Goal: Task Accomplishment & Management: Use online tool/utility

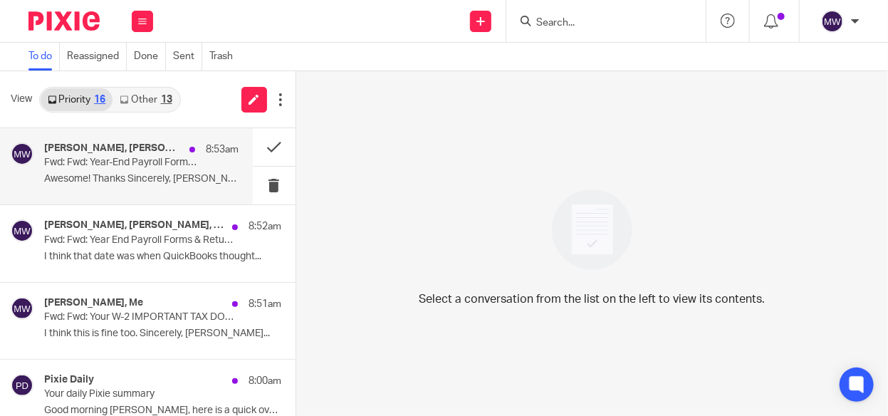
click at [135, 170] on div "Amy Corfixsen, Holly Utting, Me 8:53am Fwd: Fwd: Year-End Payroll Forms & Retur…" at bounding box center [141, 166] width 194 height 48
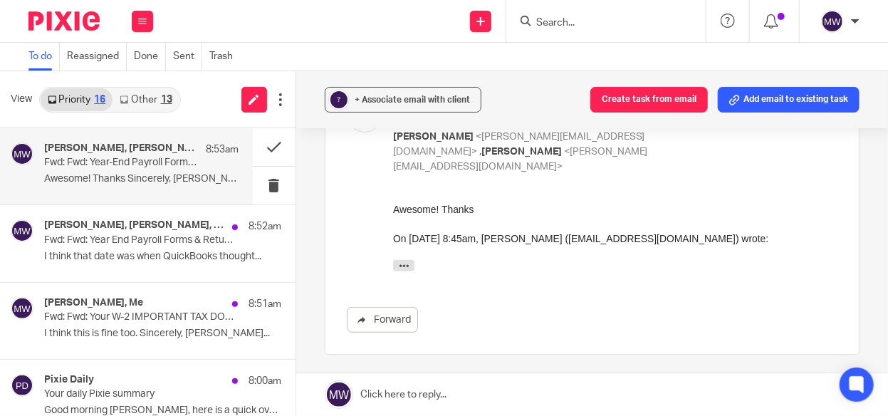
scroll to position [356, 0]
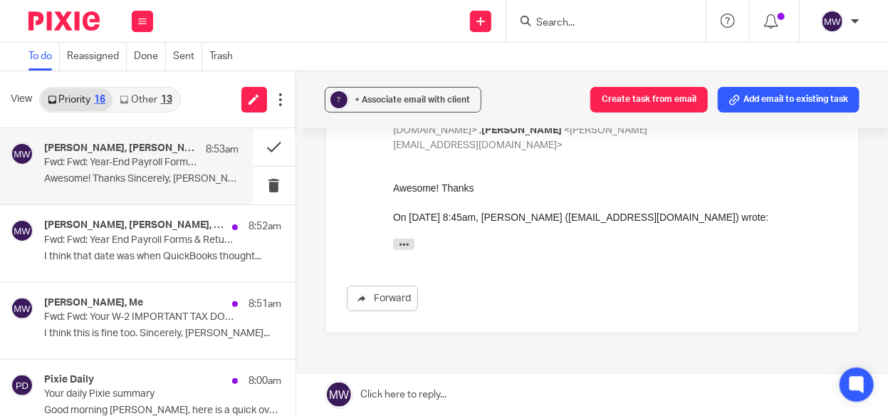
click at [405, 253] on div "I believe this is all set. I believe it is correct showing "2024" currently bec…" at bounding box center [615, 248] width 445 height 19
click at [405, 251] on div "I believe this is all set. I believe it is correct showing "2024" currently bec…" at bounding box center [615, 248] width 445 height 19
click at [405, 243] on icon "button" at bounding box center [403, 244] width 11 height 11
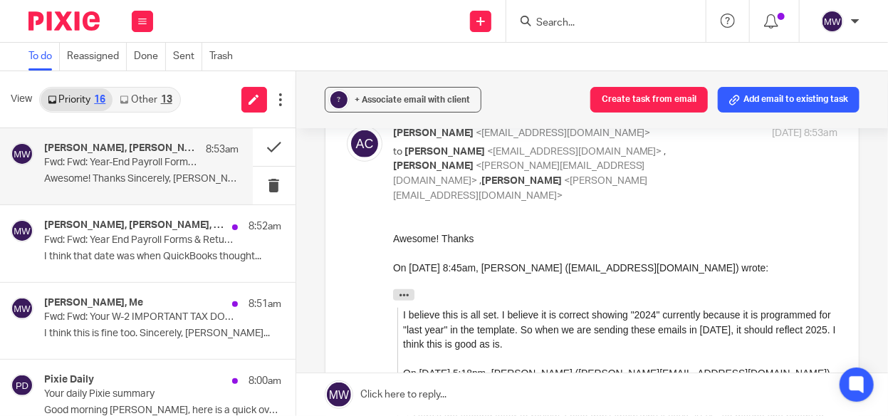
scroll to position [0, 0]
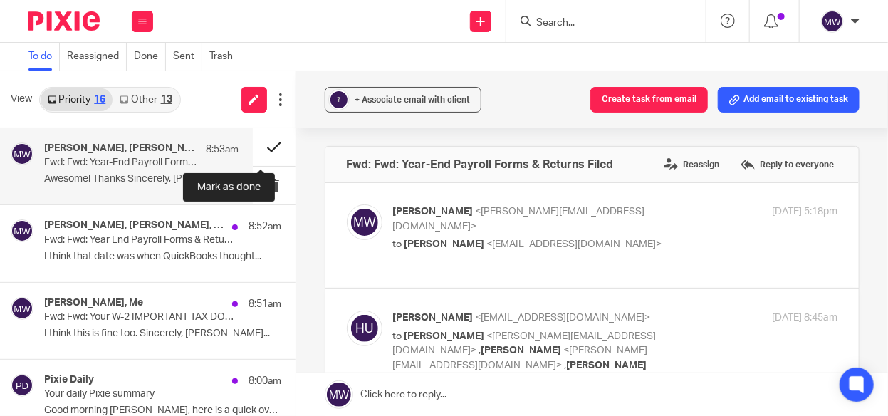
click at [257, 140] on button at bounding box center [274, 147] width 43 height 38
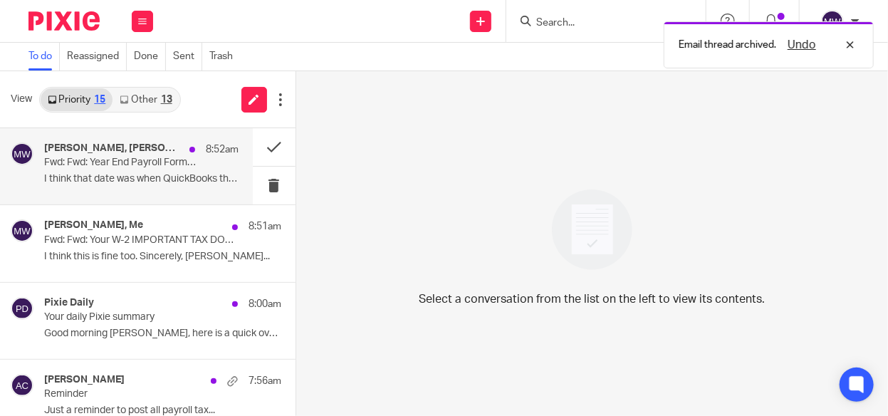
click at [162, 173] on p "I think that date was when QuickBooks thought..." at bounding box center [141, 179] width 194 height 12
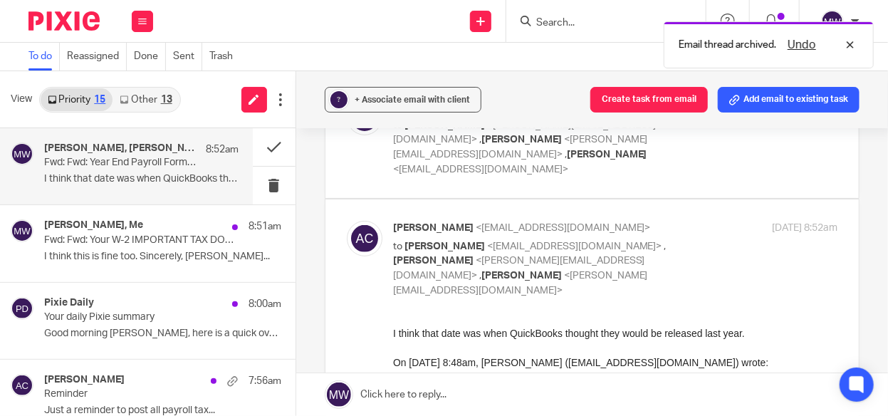
scroll to position [214, 0]
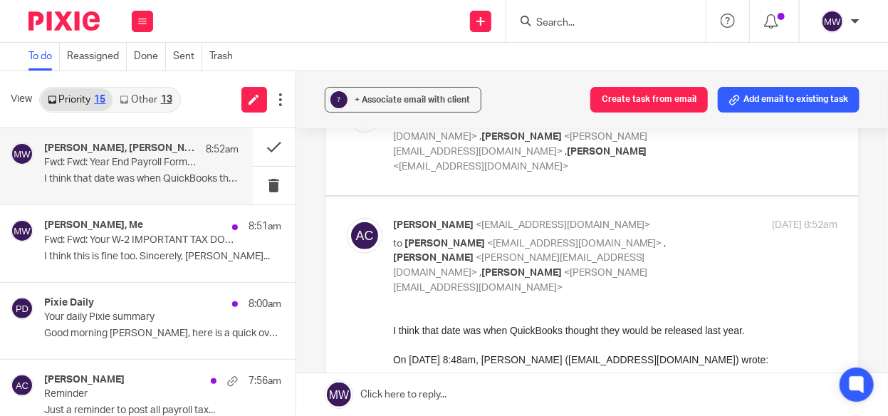
click at [397, 383] on button "button" at bounding box center [403, 385] width 21 height 11
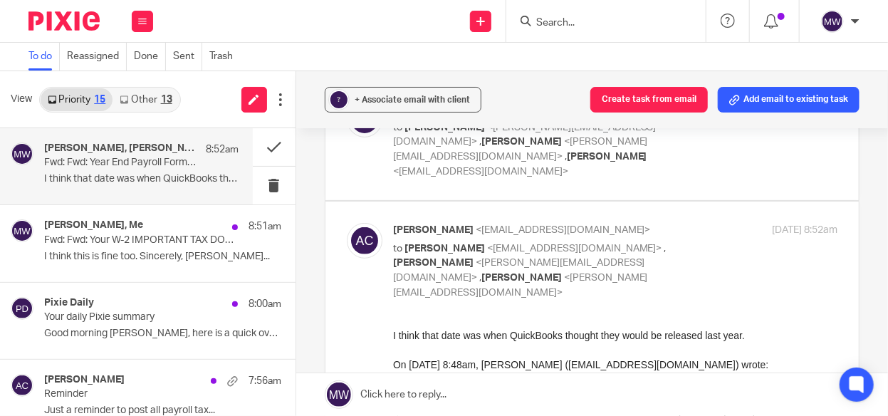
scroll to position [0, 0]
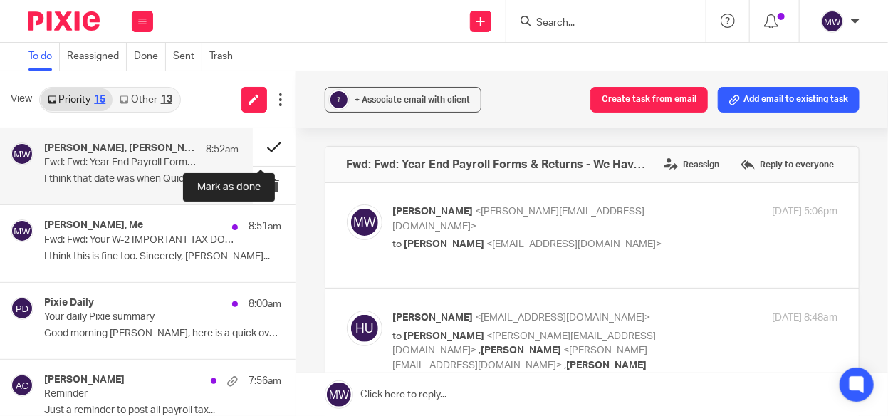
click at [262, 146] on button at bounding box center [274, 147] width 43 height 38
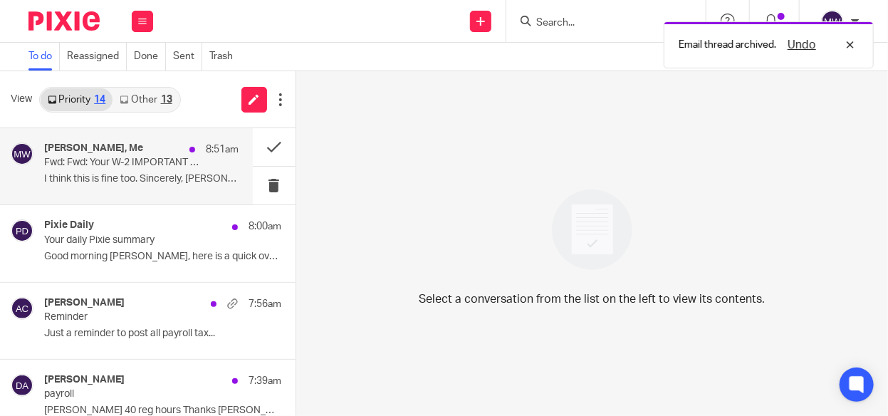
click at [124, 183] on p "I think this is fine too. Sincerely, Holly..." at bounding box center [141, 179] width 194 height 12
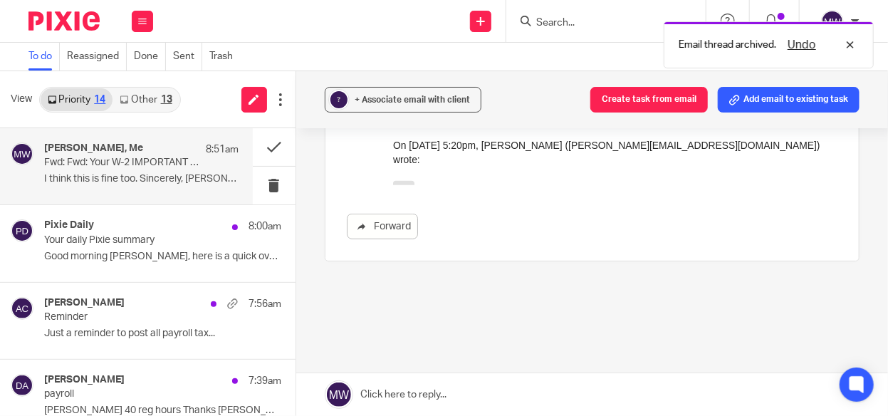
scroll to position [165, 0]
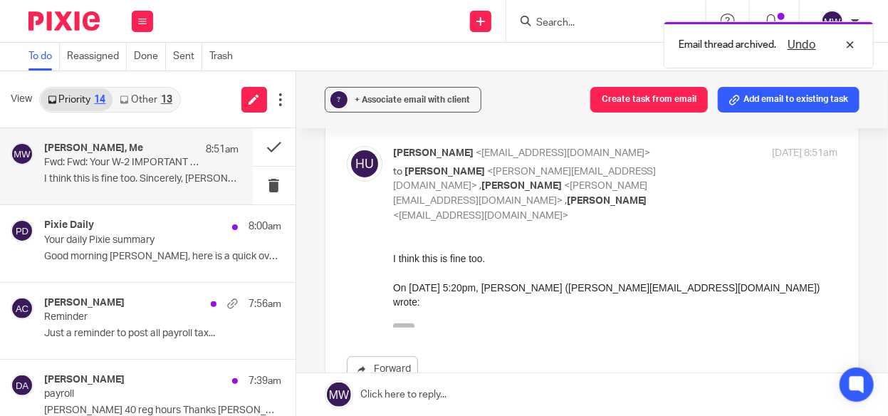
click at [402, 324] on icon "button" at bounding box center [403, 329] width 11 height 11
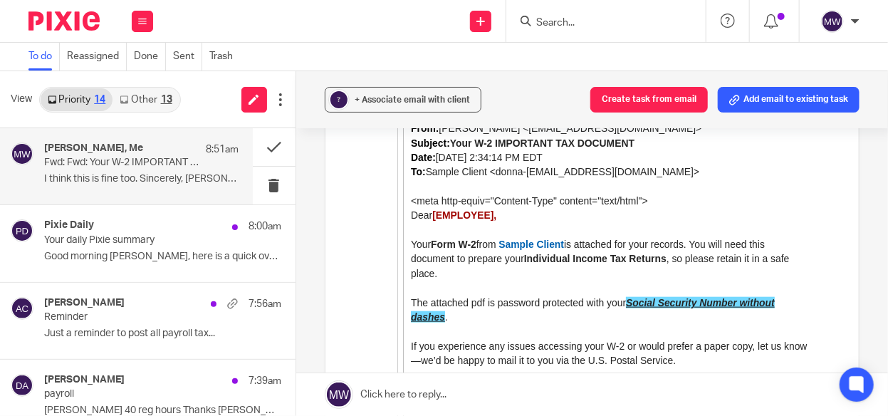
scroll to position [521, 0]
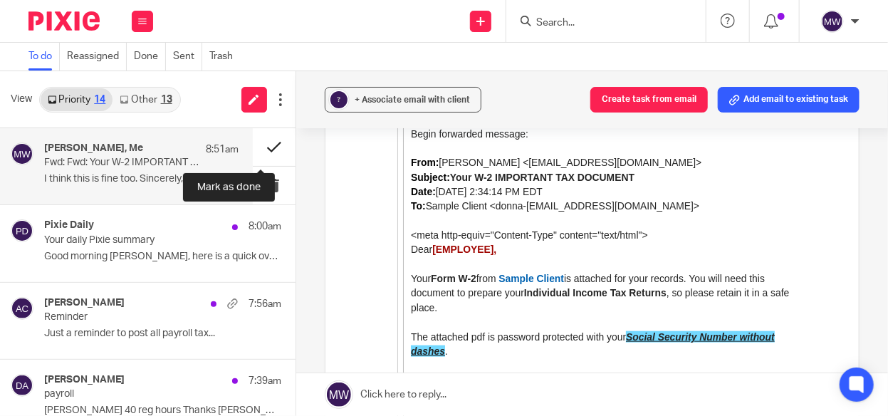
click at [256, 147] on button at bounding box center [274, 147] width 43 height 38
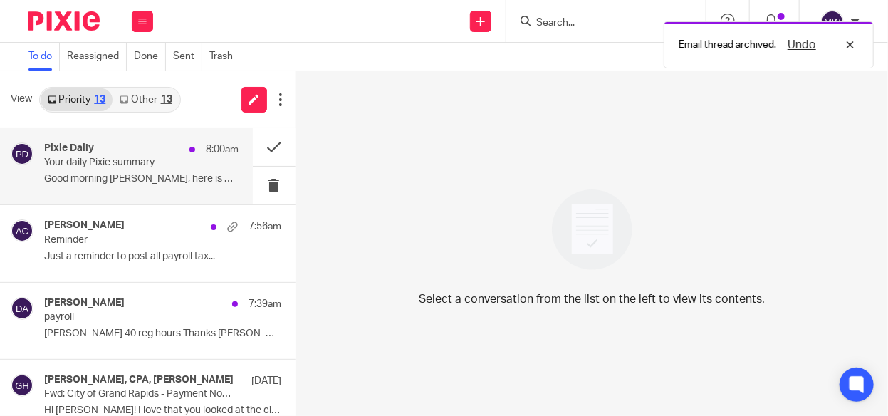
click at [197, 165] on div "Pixie Daily 8:00am Your daily Pixie summary Good morning Melissa, here is a qui…" at bounding box center [141, 166] width 194 height 48
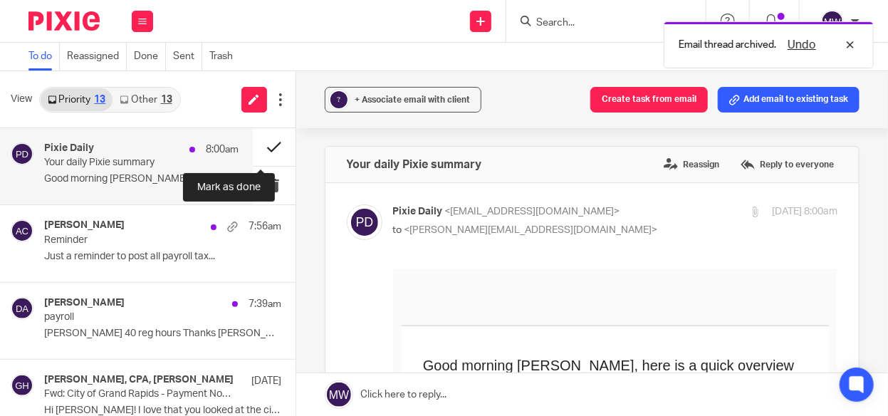
scroll to position [0, 0]
click at [264, 146] on button at bounding box center [274, 147] width 43 height 38
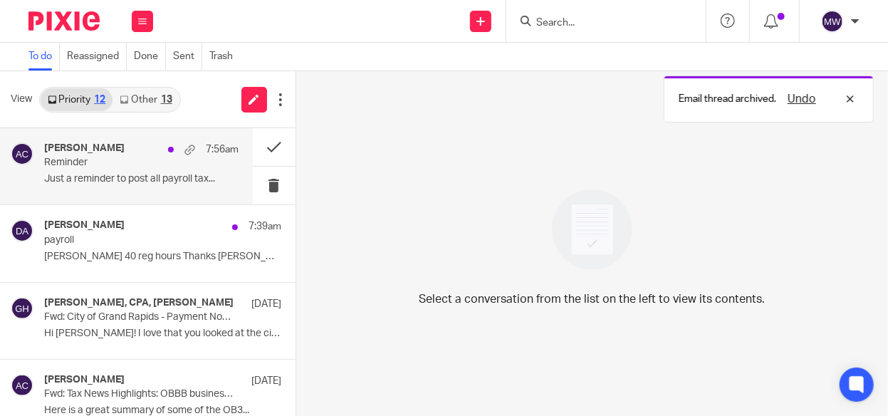
click at [142, 182] on p "Just a reminder to post all payroll tax..." at bounding box center [141, 179] width 194 height 12
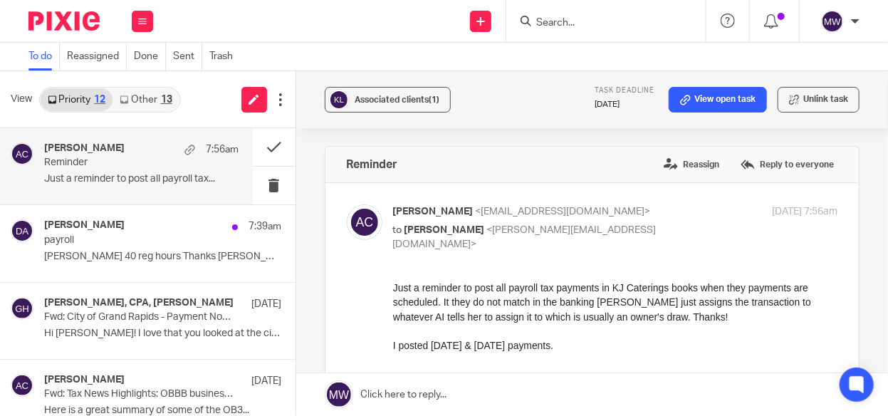
click at [152, 105] on link "Other 13" at bounding box center [146, 99] width 66 height 23
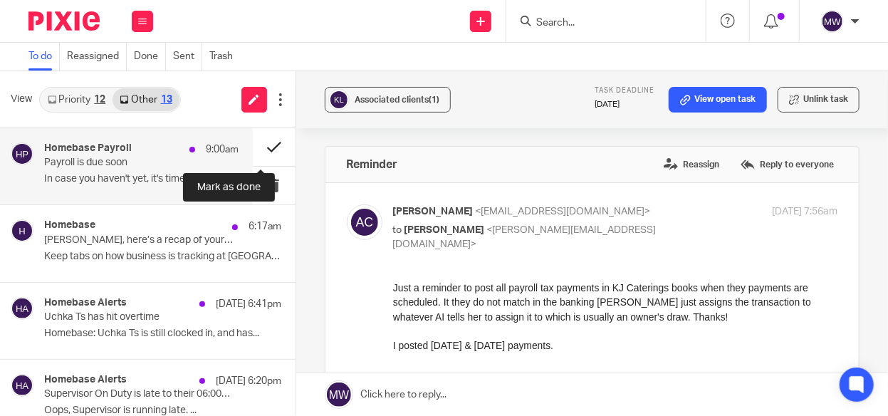
click at [261, 149] on button at bounding box center [274, 147] width 43 height 38
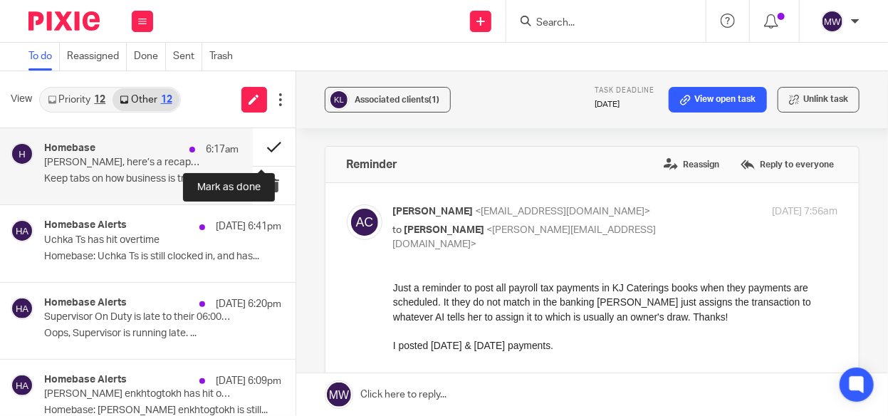
click at [263, 147] on button at bounding box center [274, 147] width 43 height 38
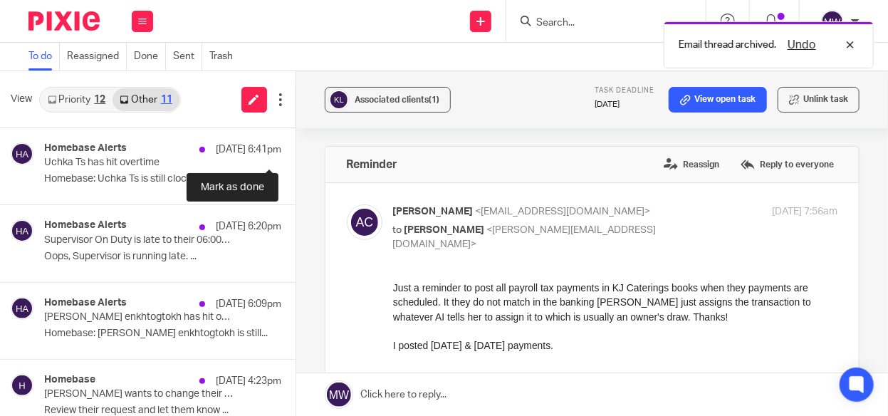
click at [296, 147] on button at bounding box center [301, 147] width 11 height 38
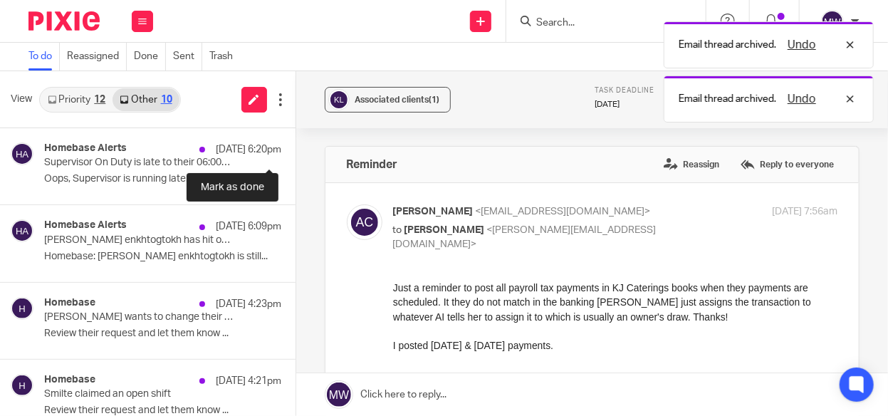
click at [296, 147] on button at bounding box center [301, 147] width 11 height 38
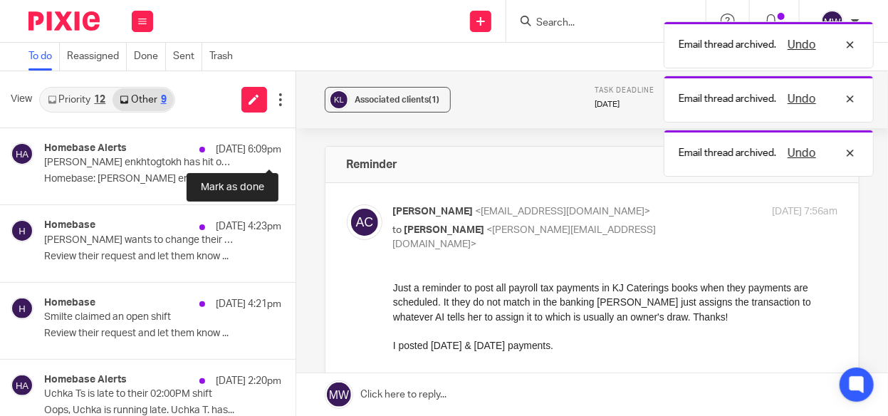
click at [296, 147] on button at bounding box center [301, 147] width 11 height 38
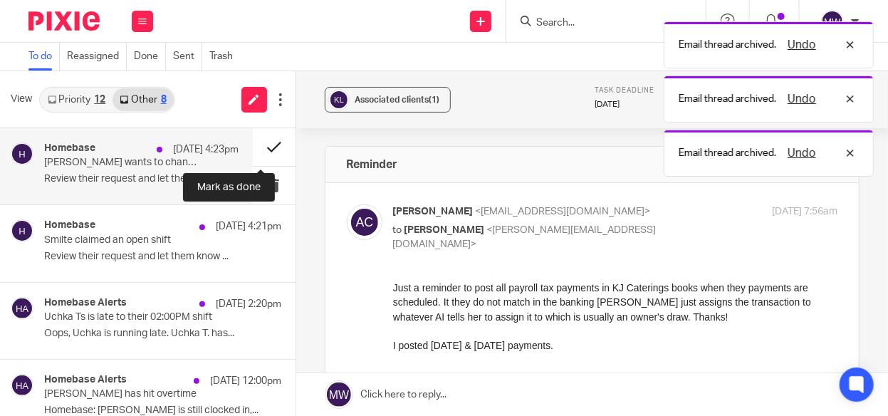
click at [267, 146] on button at bounding box center [274, 147] width 43 height 38
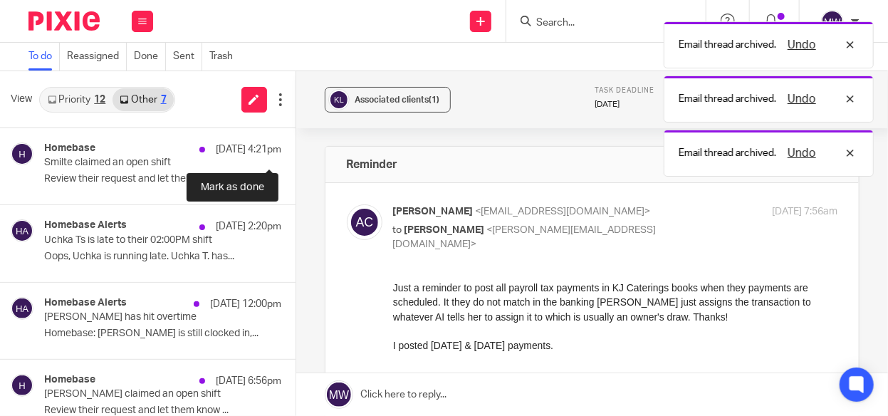
click at [296, 146] on button at bounding box center [301, 147] width 11 height 38
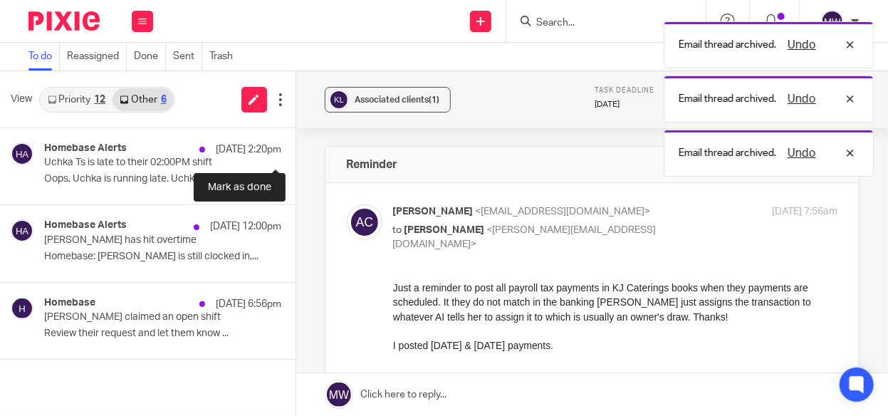
click at [296, 146] on button at bounding box center [301, 147] width 11 height 38
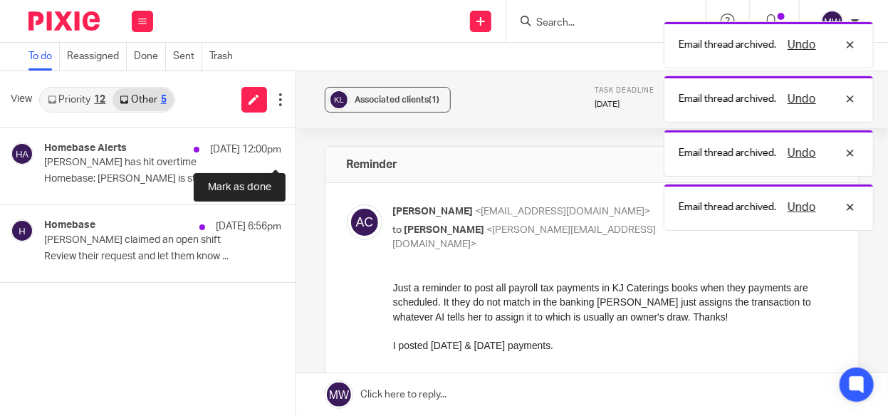
click at [296, 146] on button at bounding box center [301, 147] width 11 height 38
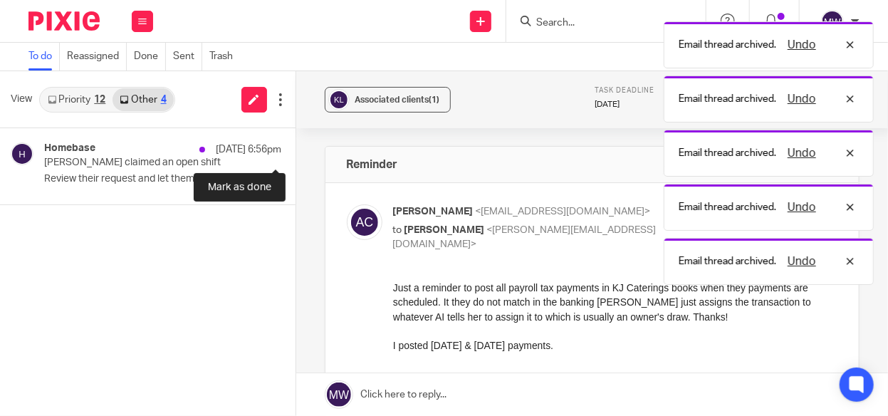
click at [296, 146] on button at bounding box center [301, 147] width 11 height 38
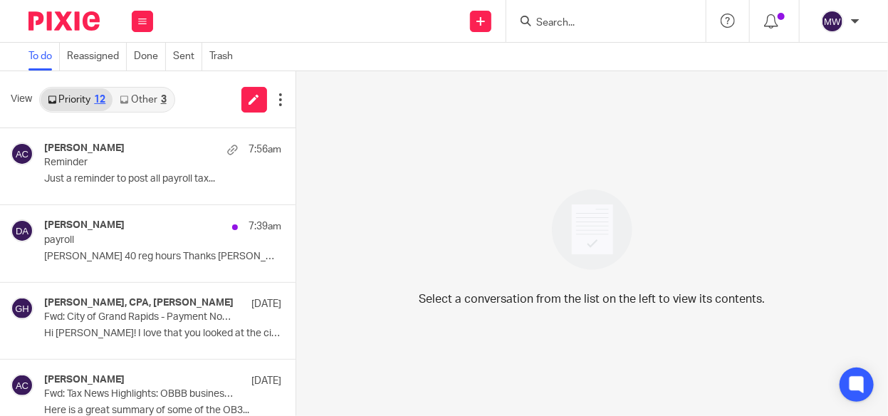
click at [140, 97] on link "Other 3" at bounding box center [143, 99] width 61 height 23
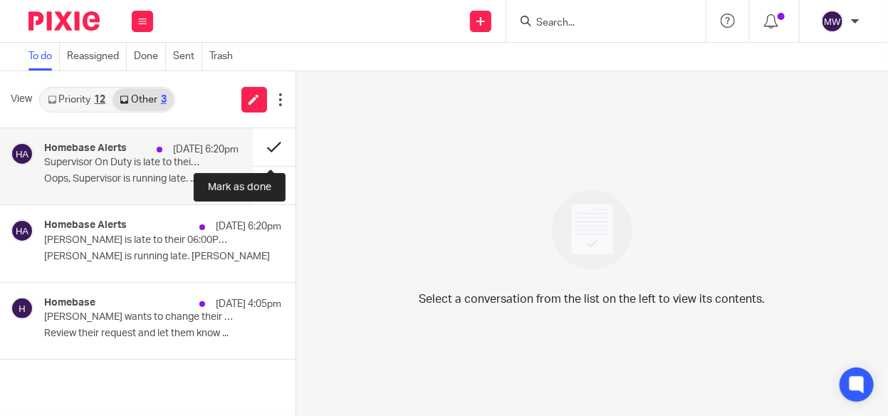
click at [274, 142] on button at bounding box center [274, 147] width 43 height 38
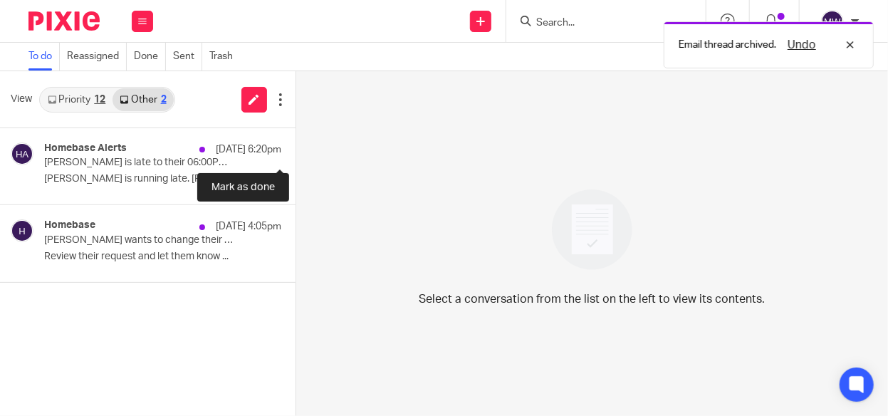
click at [296, 142] on button at bounding box center [301, 147] width 11 height 38
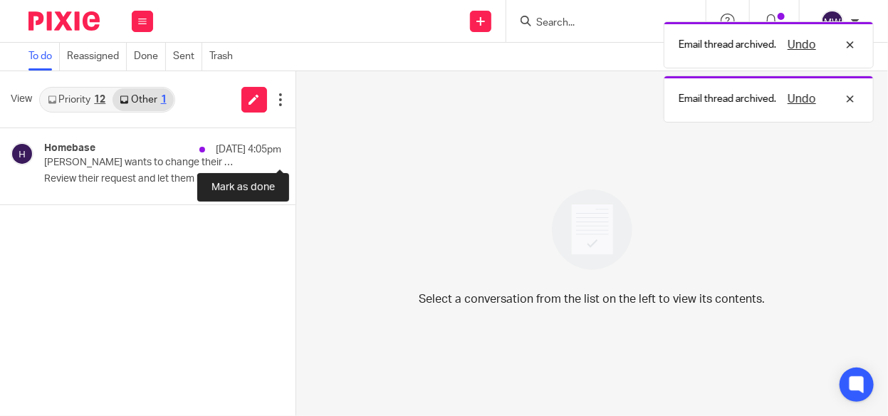
click at [296, 142] on button at bounding box center [301, 147] width 11 height 38
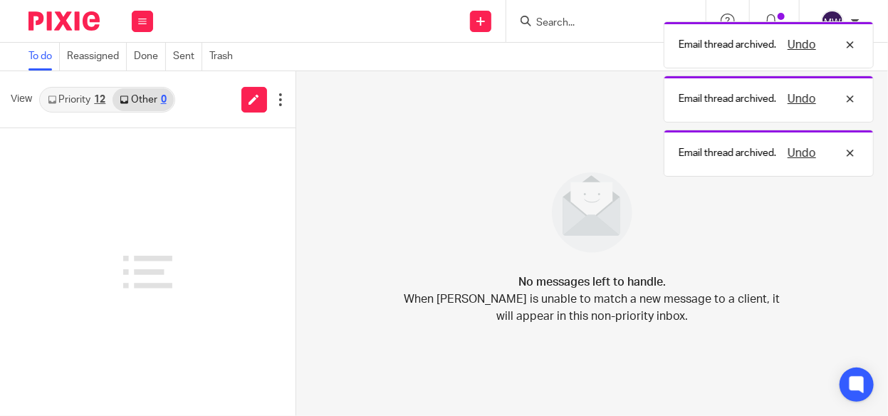
click at [89, 101] on link "Priority 12" at bounding box center [77, 99] width 72 height 23
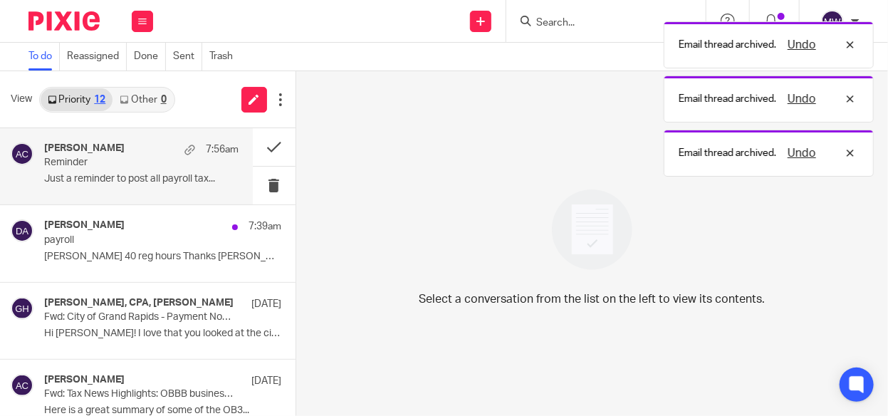
click at [139, 190] on div "Amy Corfixsen 7:56am Reminder Just a reminder to post all payroll tax..." at bounding box center [141, 166] width 194 height 48
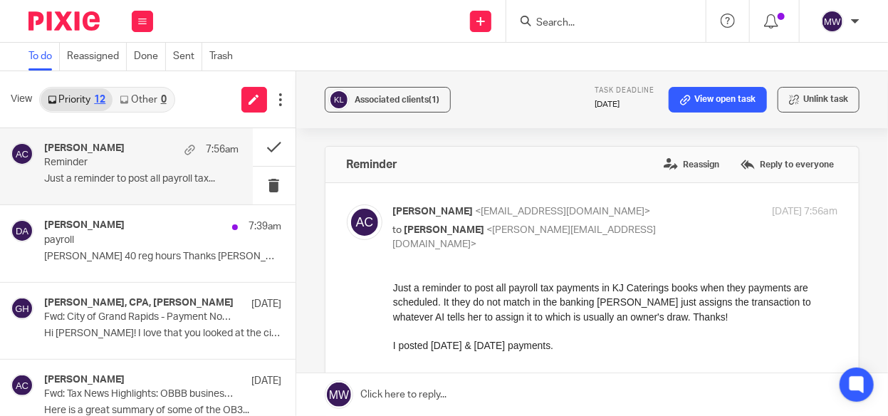
click at [119, 145] on div "Amy Corfixsen 7:56am" at bounding box center [141, 149] width 194 height 14
click at [772, 165] on label "Reply to everyone" at bounding box center [787, 164] width 100 height 21
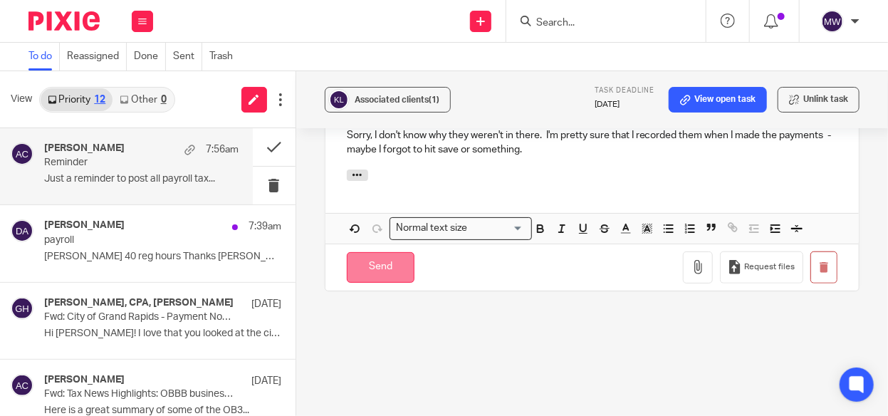
click at [366, 260] on input "Send" at bounding box center [381, 267] width 68 height 31
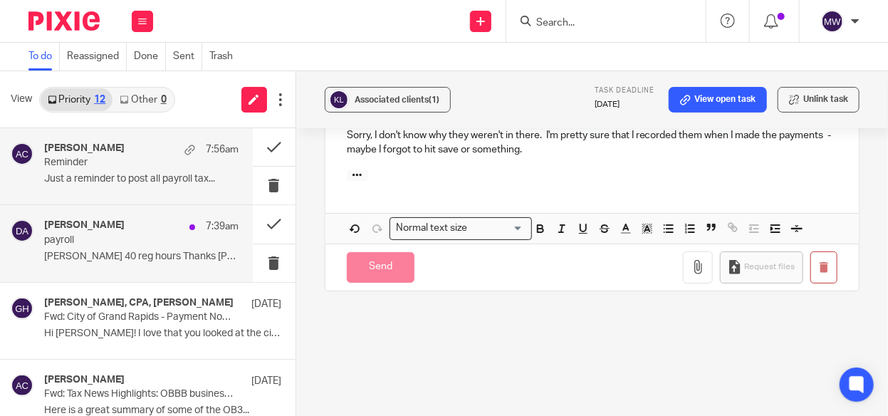
scroll to position [197, 0]
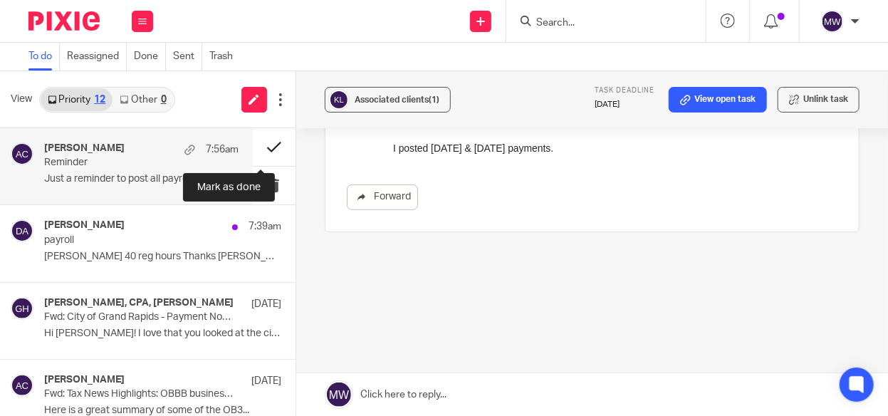
click at [256, 145] on button at bounding box center [274, 147] width 43 height 38
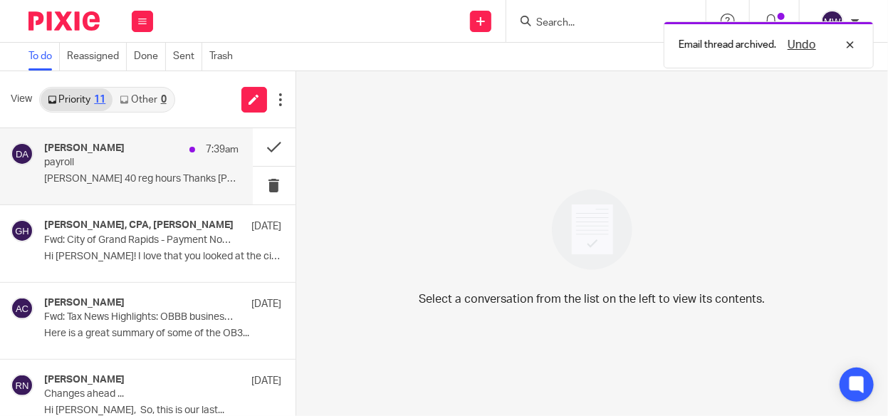
click at [157, 172] on div "Diane Anderson 7:39am payroll Daniel 40 reg hours Thanks Diane..." at bounding box center [141, 166] width 194 height 48
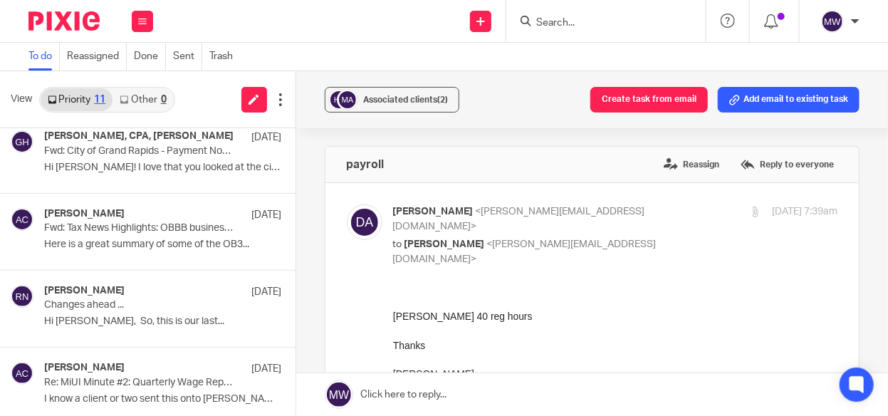
scroll to position [0, 0]
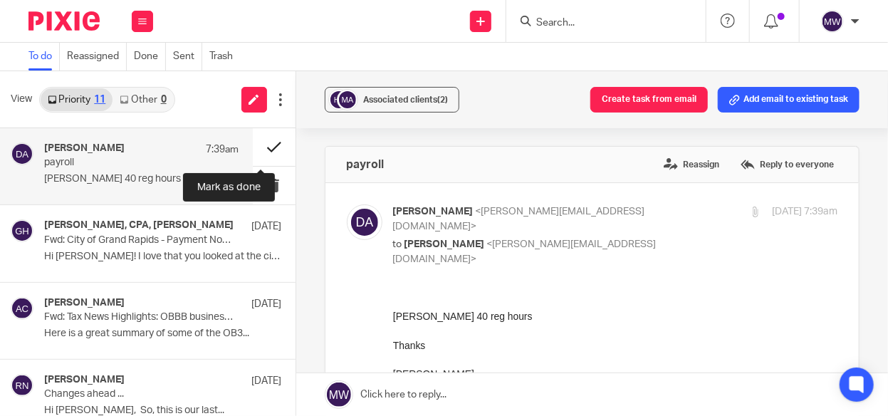
click at [256, 139] on button at bounding box center [274, 147] width 43 height 38
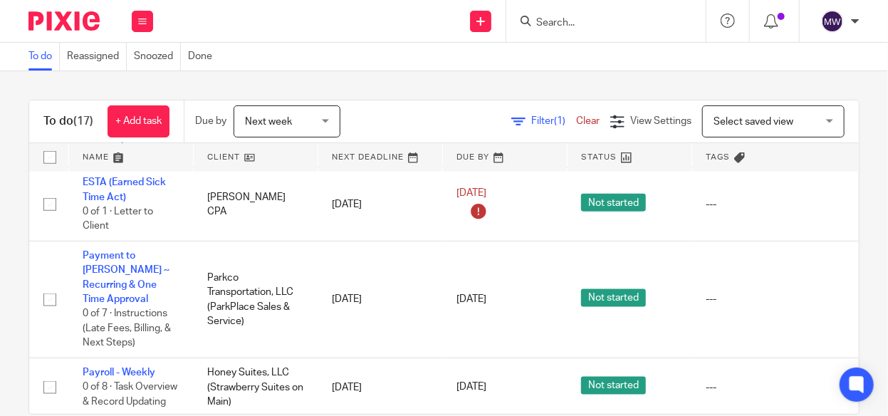
scroll to position [641, 0]
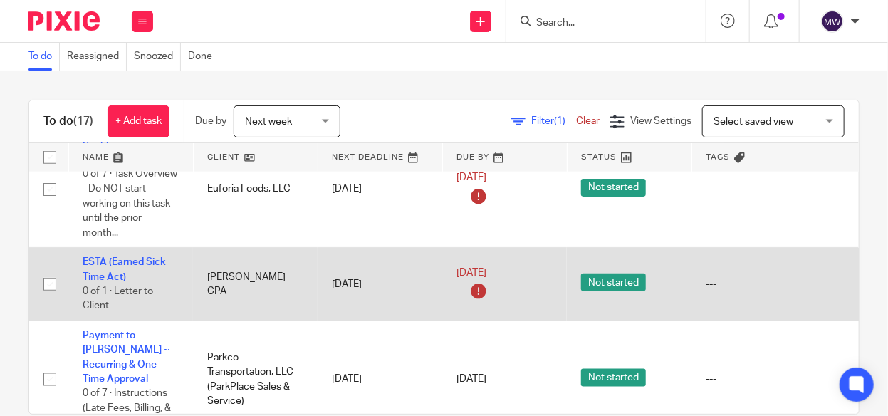
click at [53, 274] on input "checkbox" at bounding box center [49, 284] width 27 height 27
checkbox input "true"
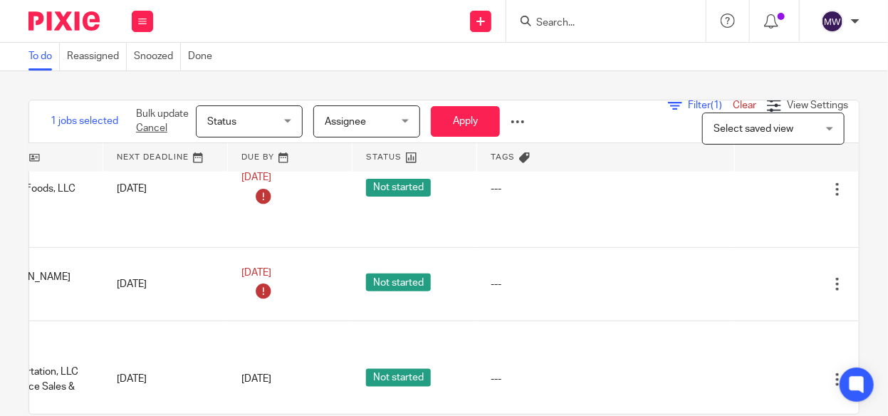
scroll to position [641, 246]
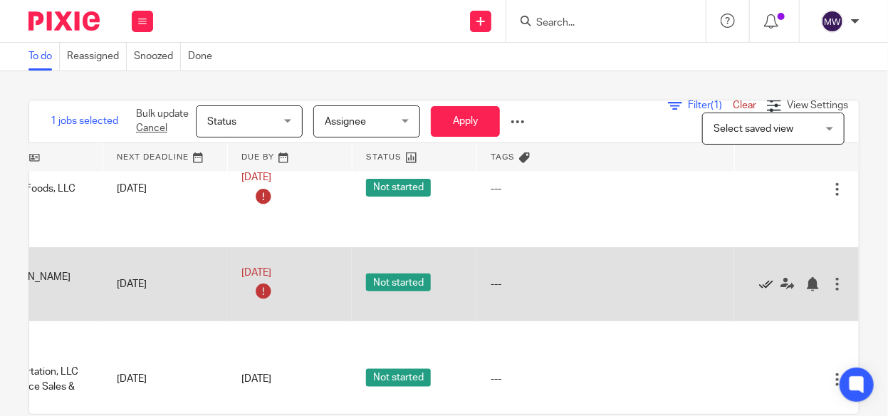
click at [759, 277] on icon at bounding box center [766, 284] width 14 height 14
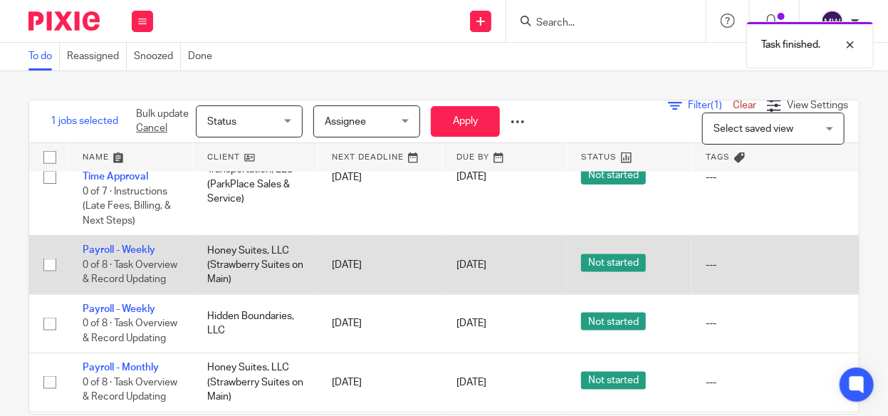
scroll to position [784, 0]
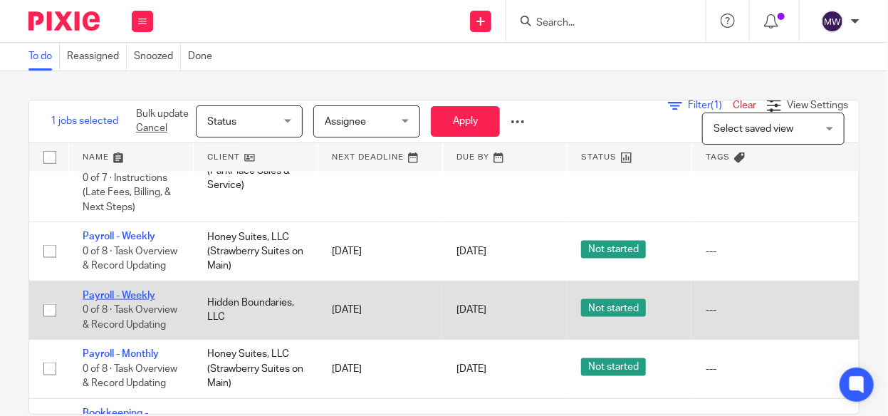
click at [135, 291] on link "Payroll - Weekly" at bounding box center [119, 296] width 73 height 10
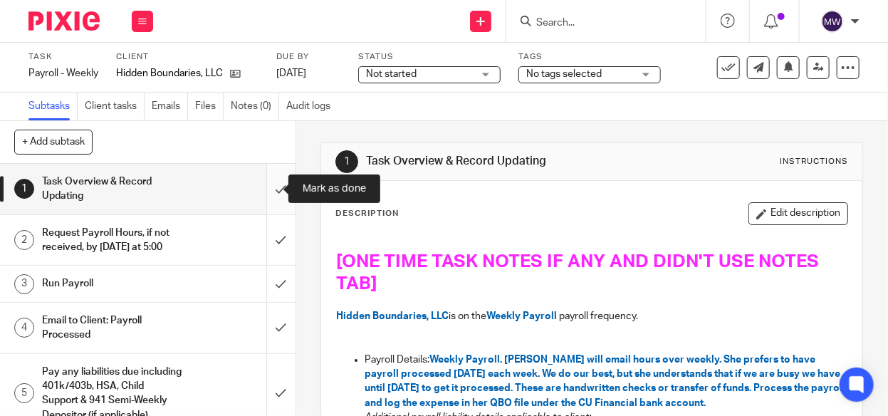
click at [265, 186] on input "submit" at bounding box center [148, 189] width 296 height 51
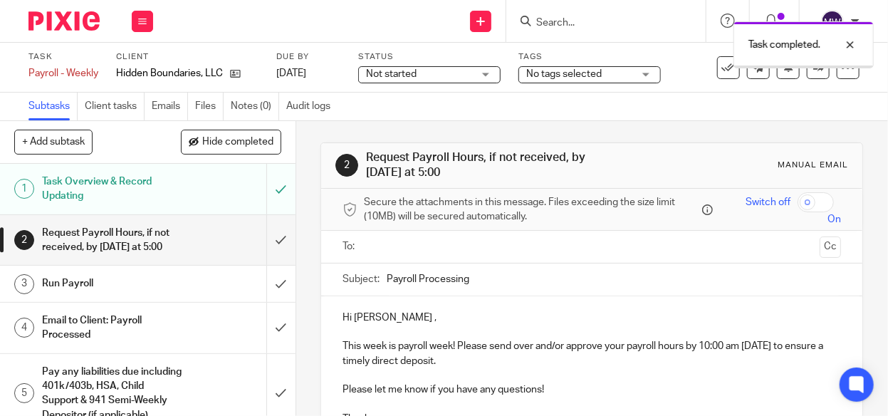
click at [266, 284] on input "submit" at bounding box center [148, 284] width 296 height 36
click at [221, 333] on div "Email to Client: Payroll Processed" at bounding box center [147, 328] width 210 height 36
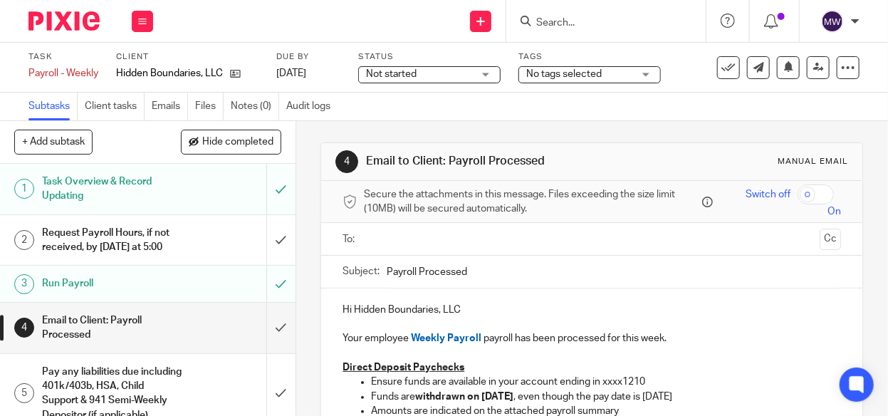
click at [439, 244] on input "text" at bounding box center [591, 239] width 445 height 16
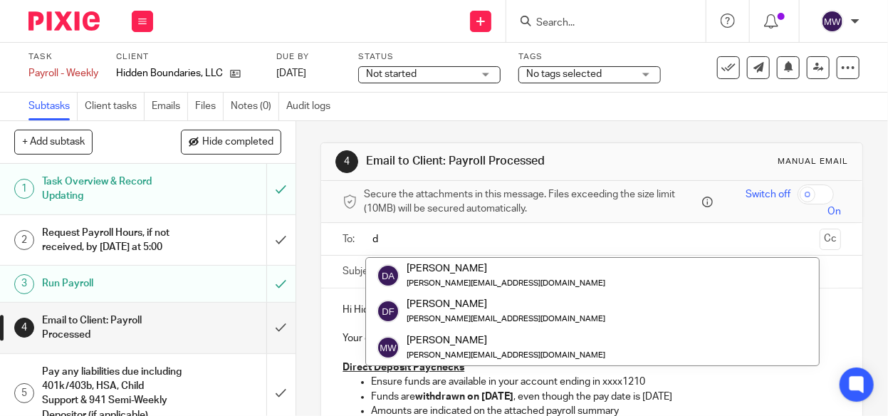
type input "d"
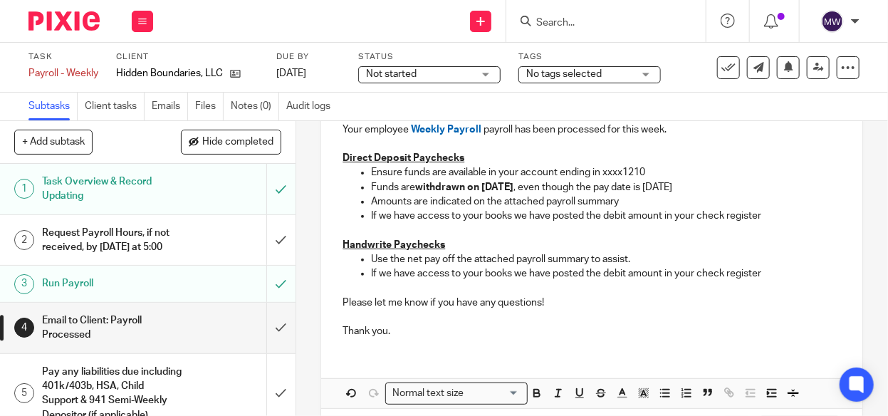
scroll to position [214, 0]
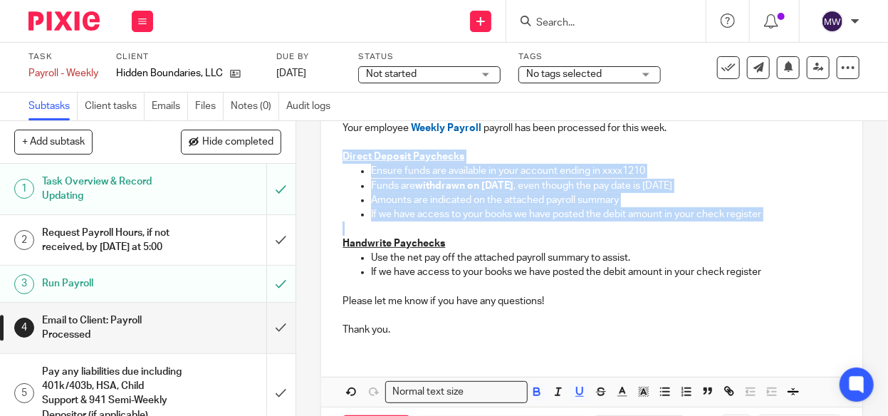
drag, startPoint x: 338, startPoint y: 152, endPoint x: 766, endPoint y: 225, distance: 433.6
click at [766, 225] on div "Hi Hidden Boundaries, LLC Your employee Weekly Payroll payroll has been process…" at bounding box center [591, 213] width 541 height 271
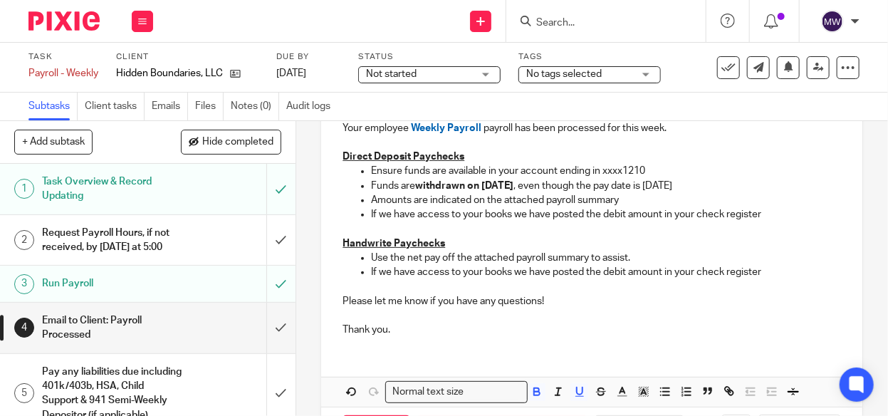
scroll to position [197, 0]
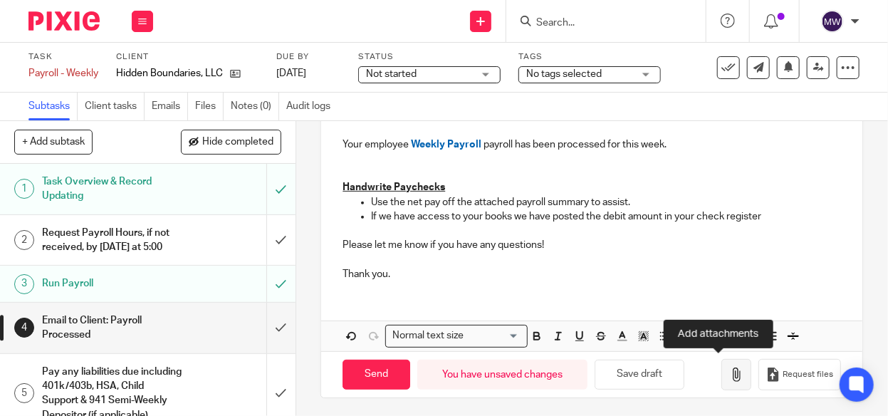
click at [722, 363] on button "button" at bounding box center [737, 375] width 30 height 32
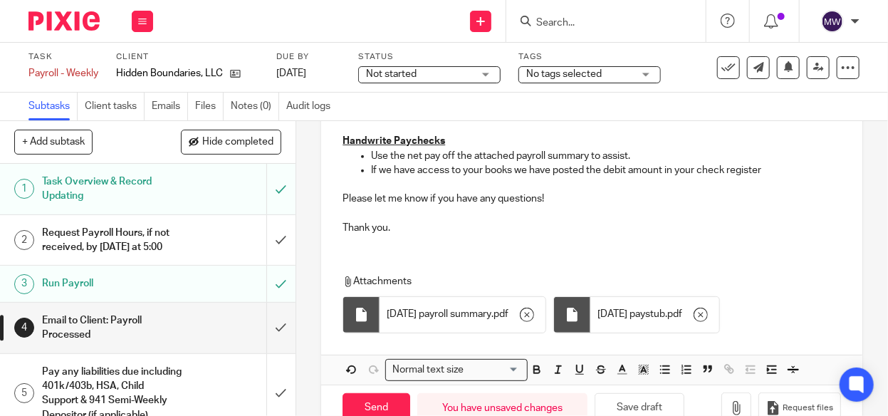
scroll to position [277, 0]
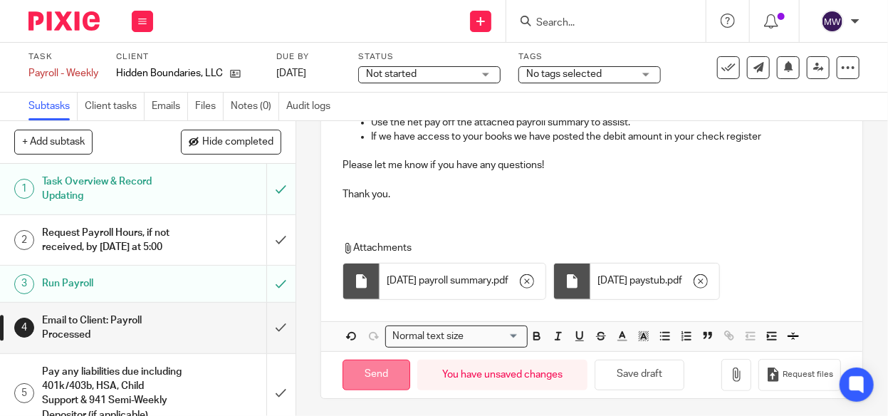
click at [374, 365] on input "Send" at bounding box center [377, 375] width 68 height 31
type input "Sent"
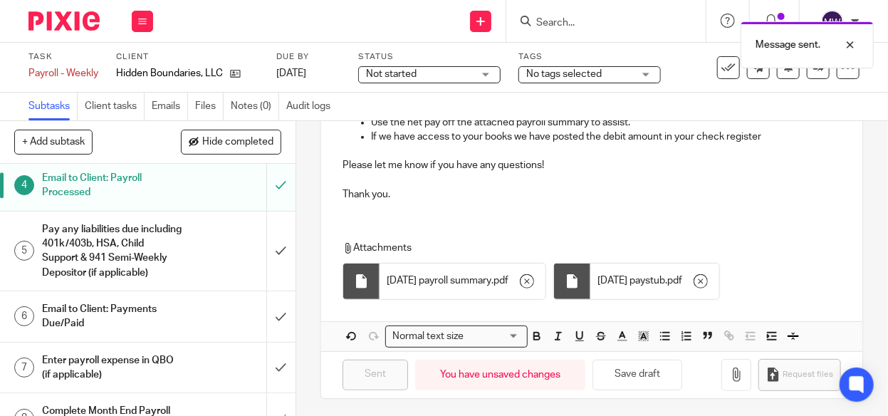
scroll to position [183, 0]
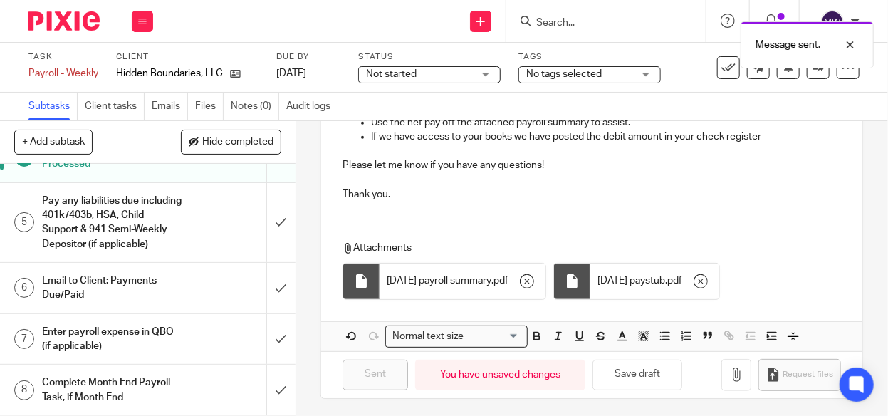
click at [241, 337] on link "7 Enter payroll expense in QBO (if applicable)" at bounding box center [133, 339] width 266 height 51
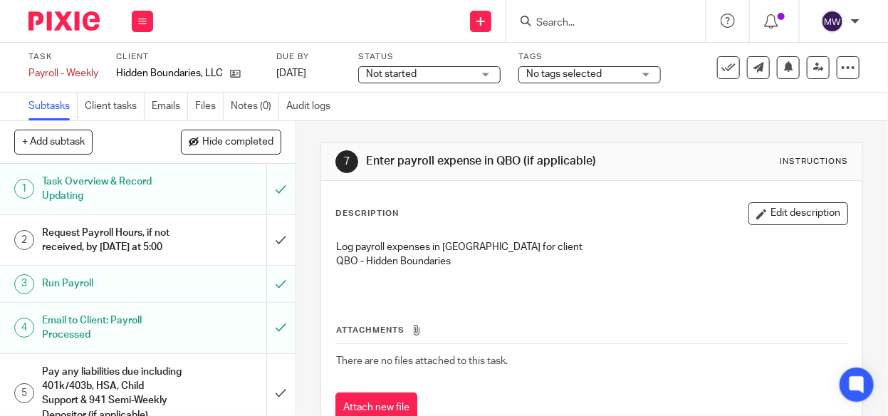
scroll to position [183, 0]
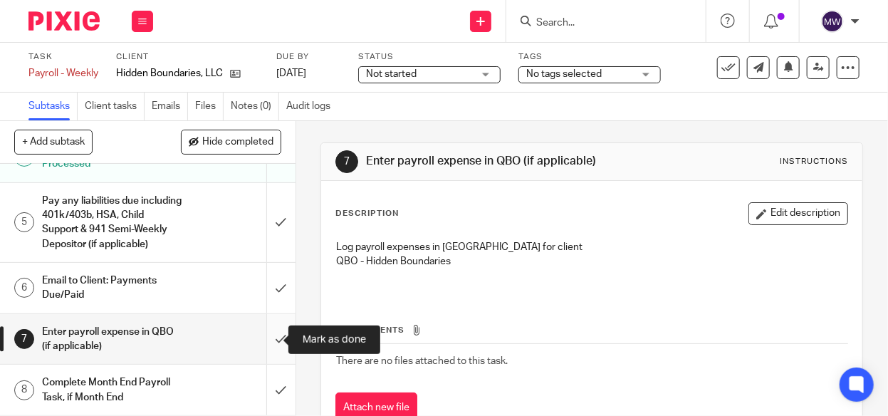
click at [268, 345] on input "submit" at bounding box center [148, 339] width 296 height 51
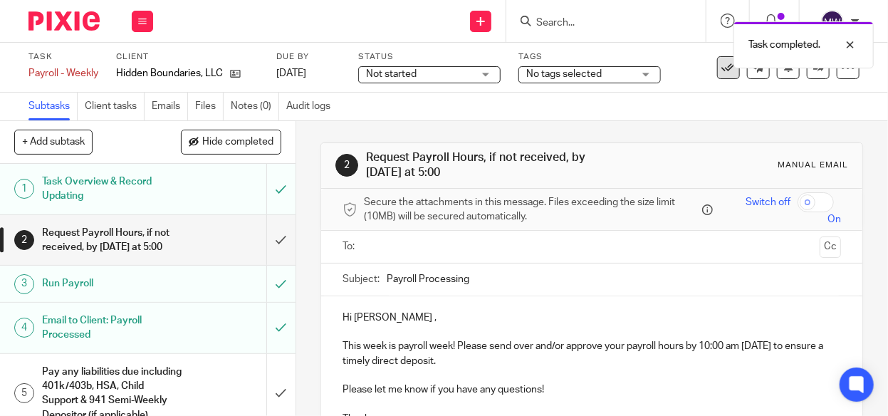
click at [722, 68] on icon at bounding box center [729, 68] width 14 height 14
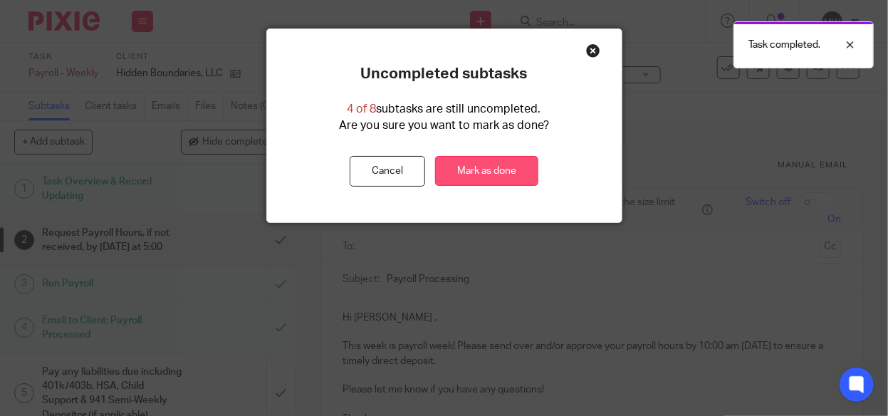
click at [473, 174] on link "Mark as done" at bounding box center [486, 171] width 103 height 31
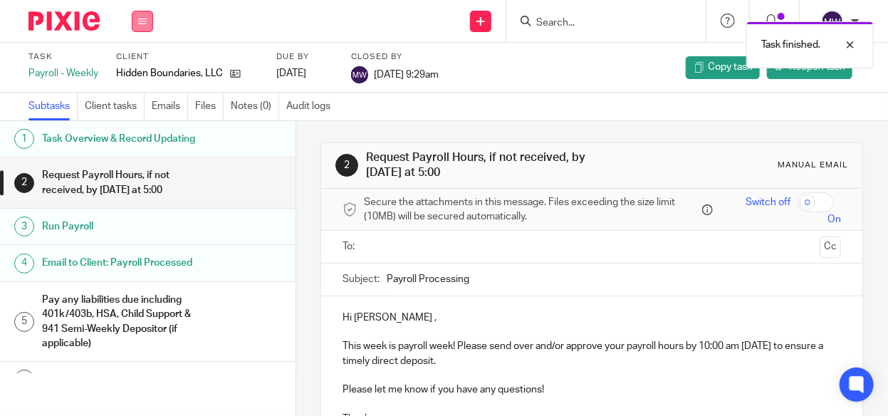
click at [137, 19] on button at bounding box center [142, 21] width 21 height 21
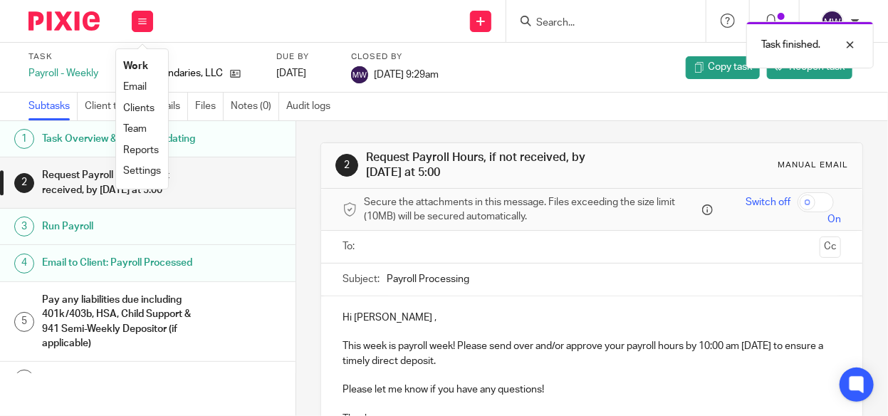
click at [137, 66] on link "Work" at bounding box center [135, 66] width 25 height 10
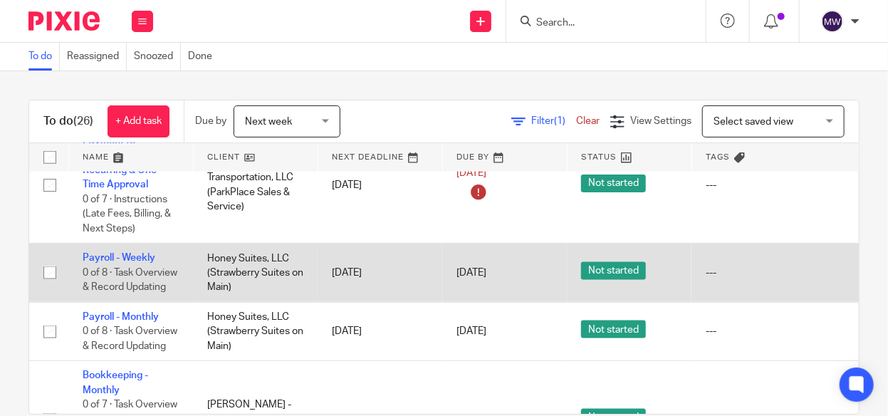
scroll to position [784, 0]
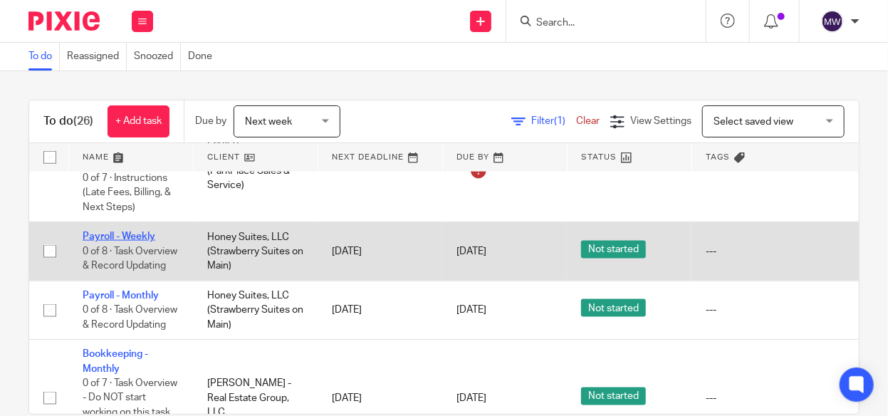
click at [128, 232] on link "Payroll - Weekly" at bounding box center [119, 237] width 73 height 10
